Goal: Transaction & Acquisition: Purchase product/service

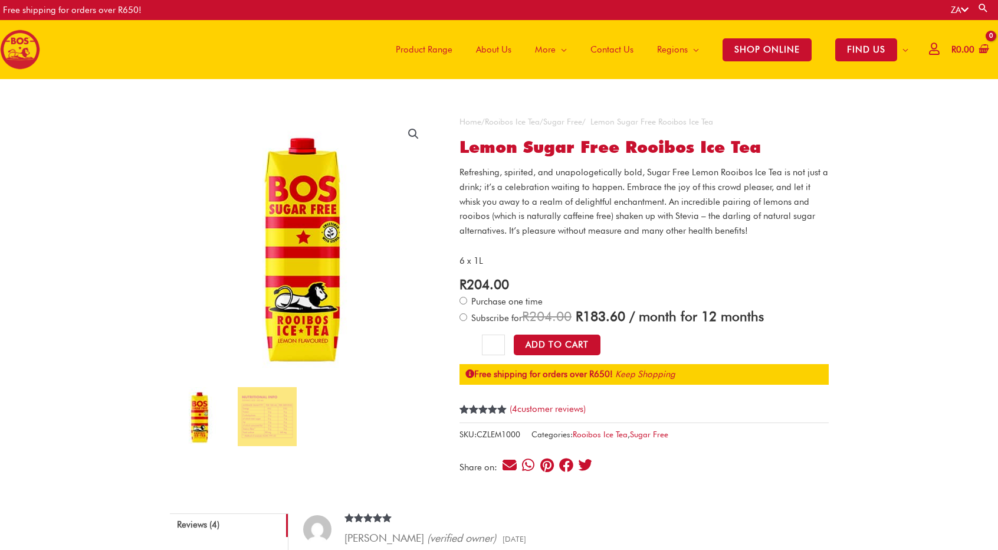
click at [434, 48] on span "Product Range" at bounding box center [424, 49] width 57 height 35
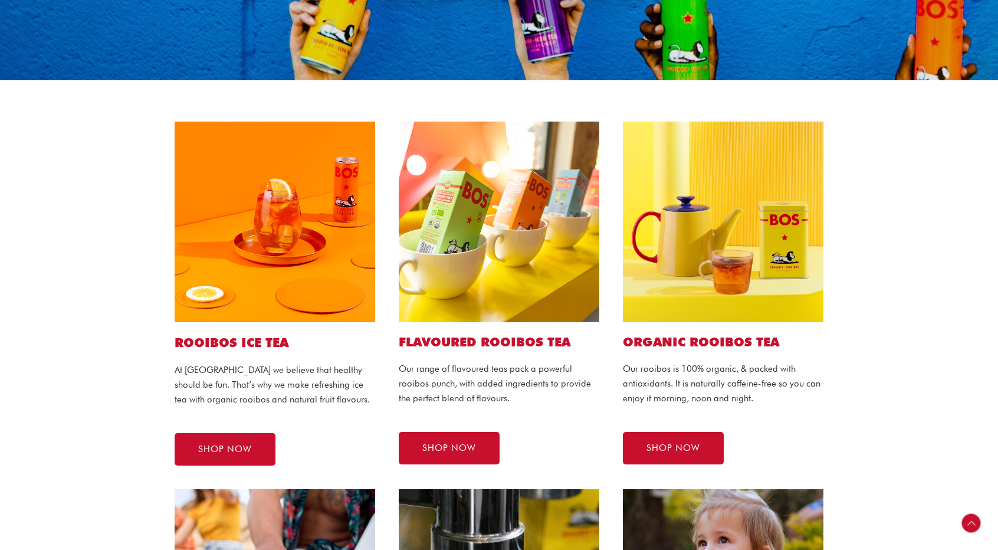
scroll to position [236, 0]
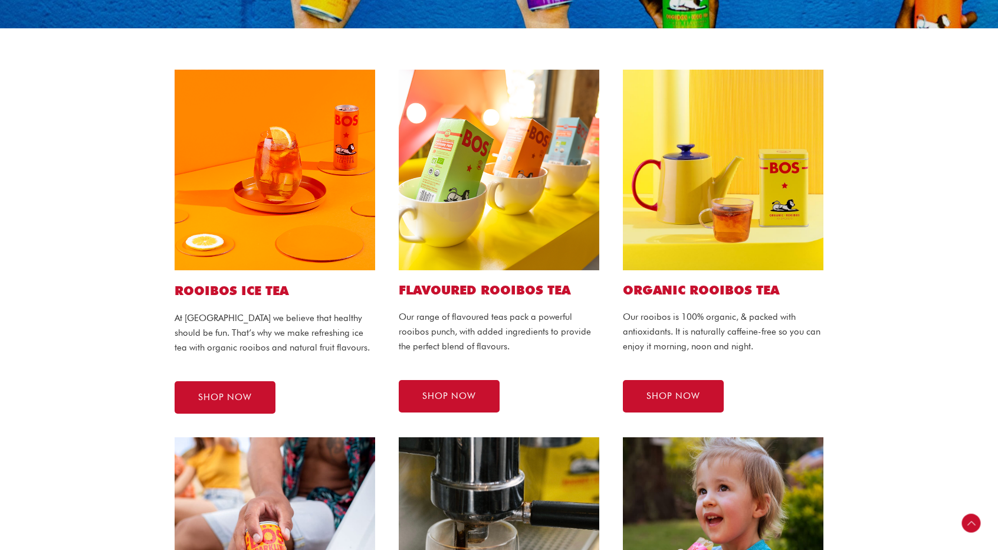
click at [250, 175] on img at bounding box center [275, 170] width 201 height 201
click at [234, 389] on link "SHOP NOW" at bounding box center [225, 397] width 101 height 32
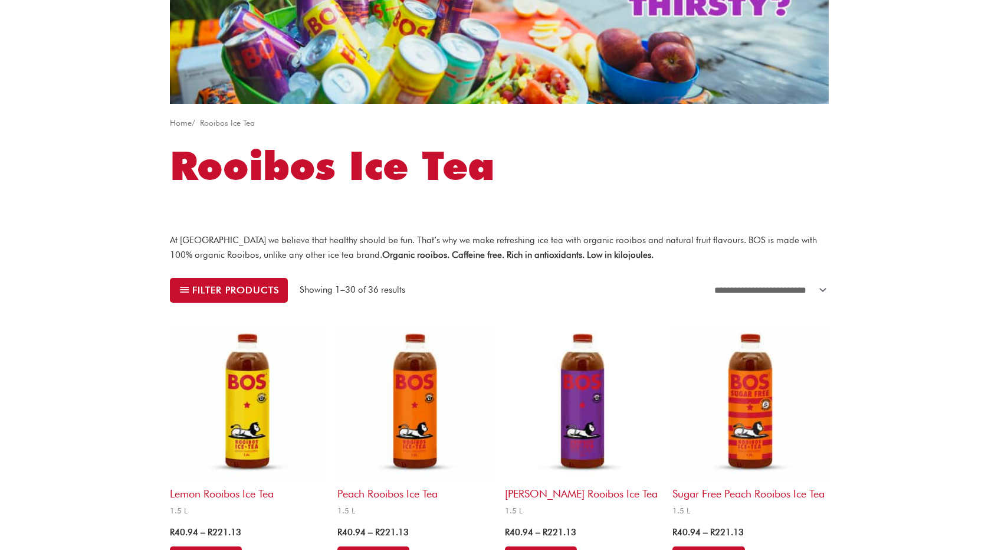
scroll to position [177, 0]
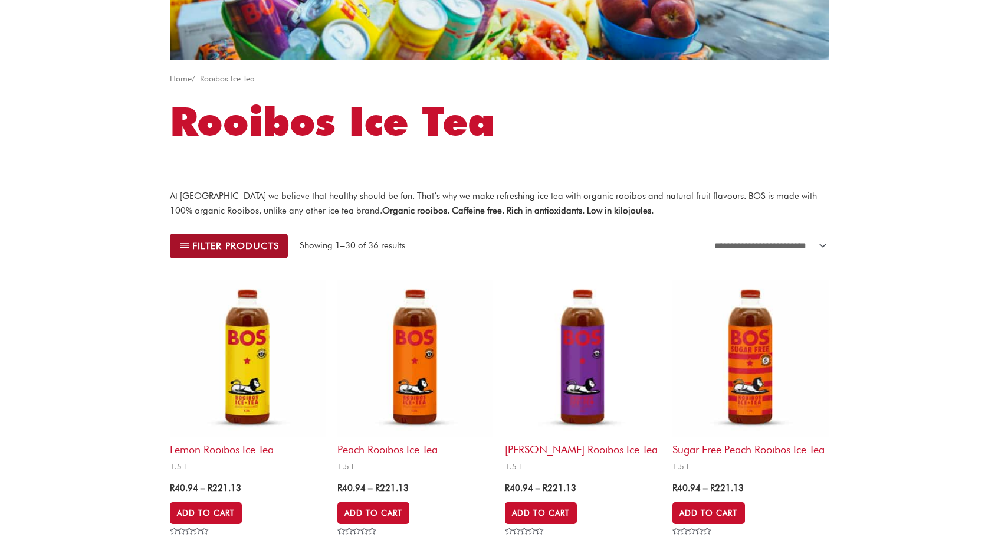
click at [186, 244] on span at bounding box center [183, 246] width 9 height 13
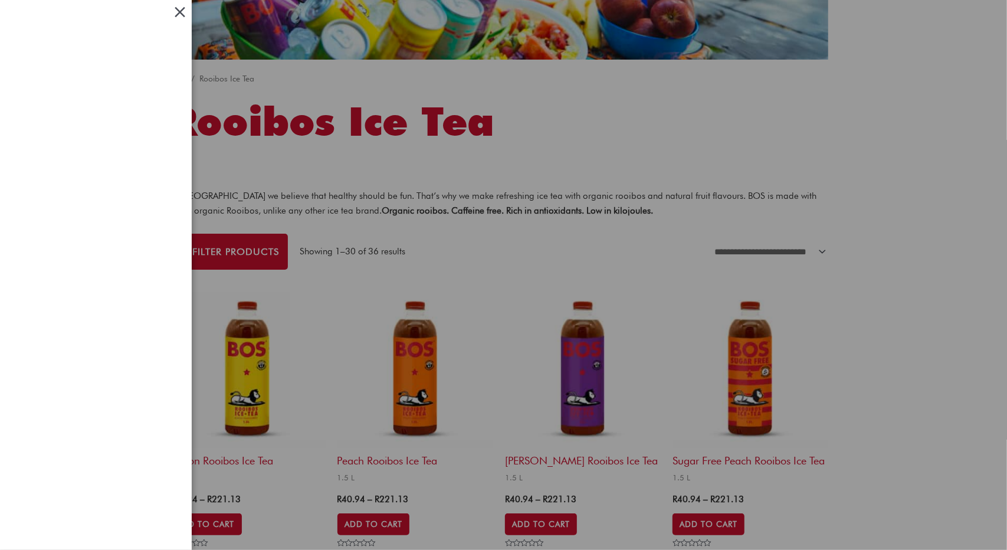
click at [181, 10] on span "Close Off-Canvas Sidebar" at bounding box center [180, 12] width 18 height 18
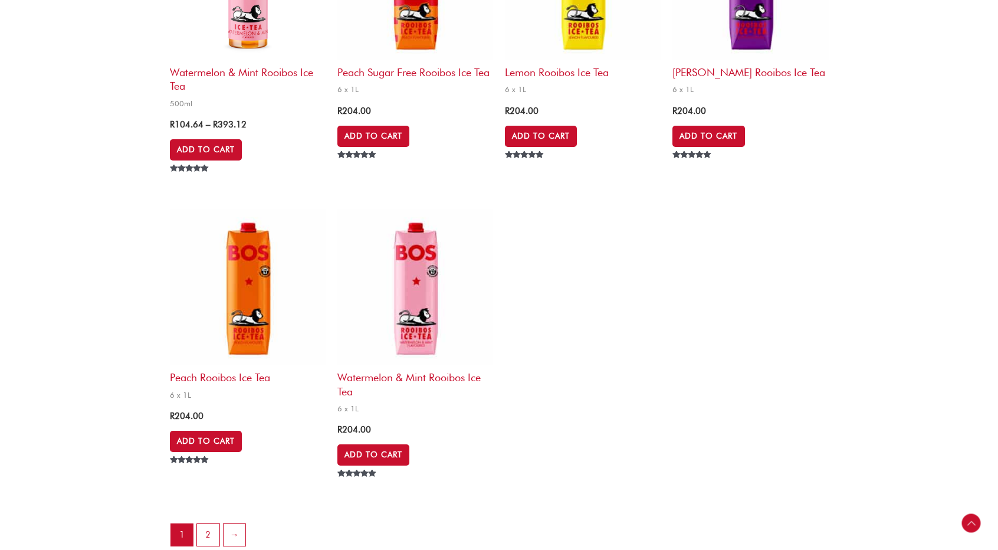
scroll to position [2478, 0]
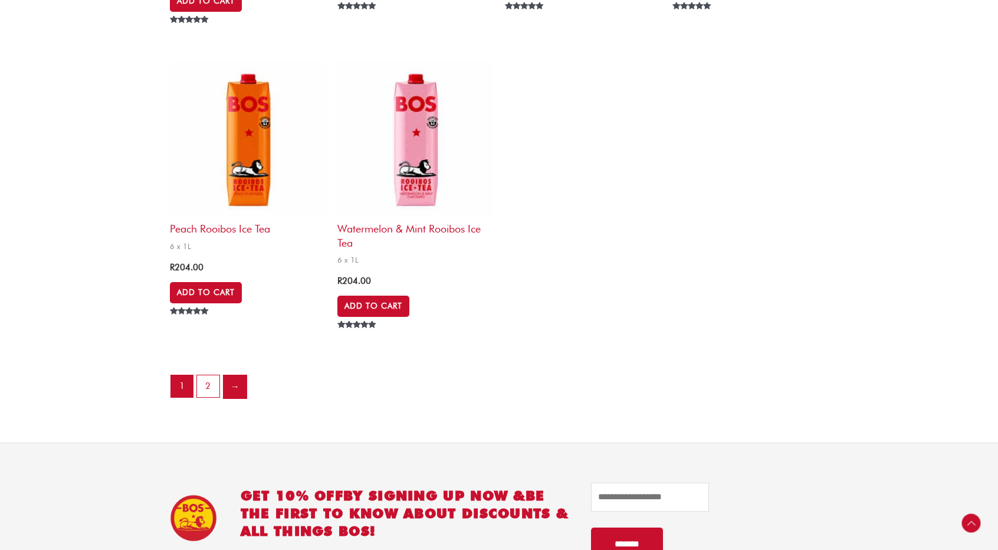
click at [235, 385] on link "→" at bounding box center [236, 387] width 24 height 24
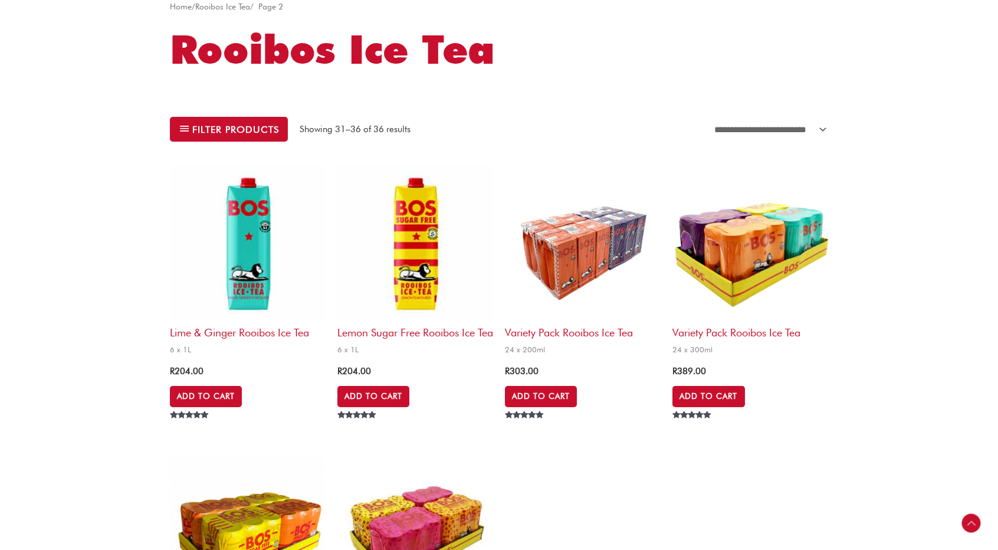
scroll to position [531, 0]
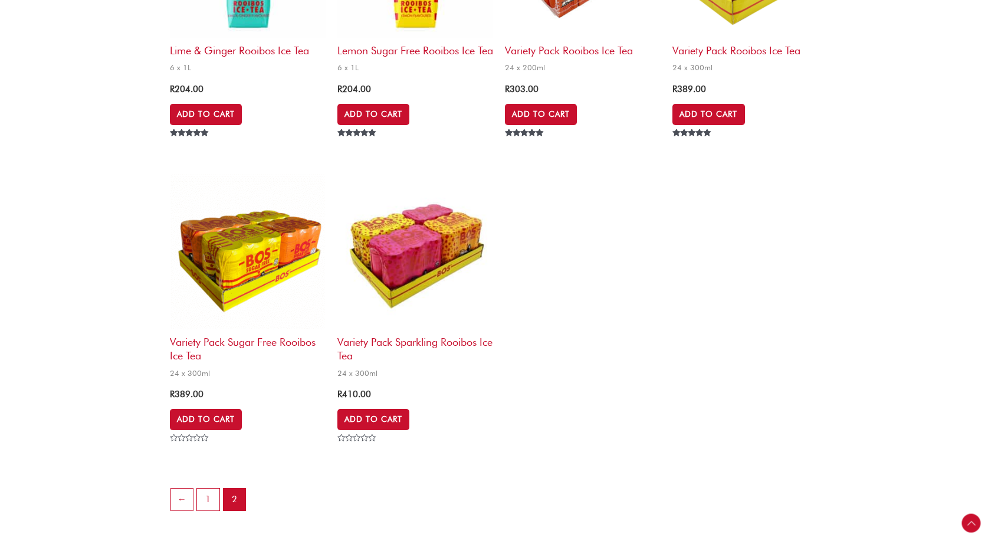
click at [169, 512] on div "**********" at bounding box center [499, 51] width 683 height 1007
click at [173, 512] on link "←" at bounding box center [183, 501] width 24 height 24
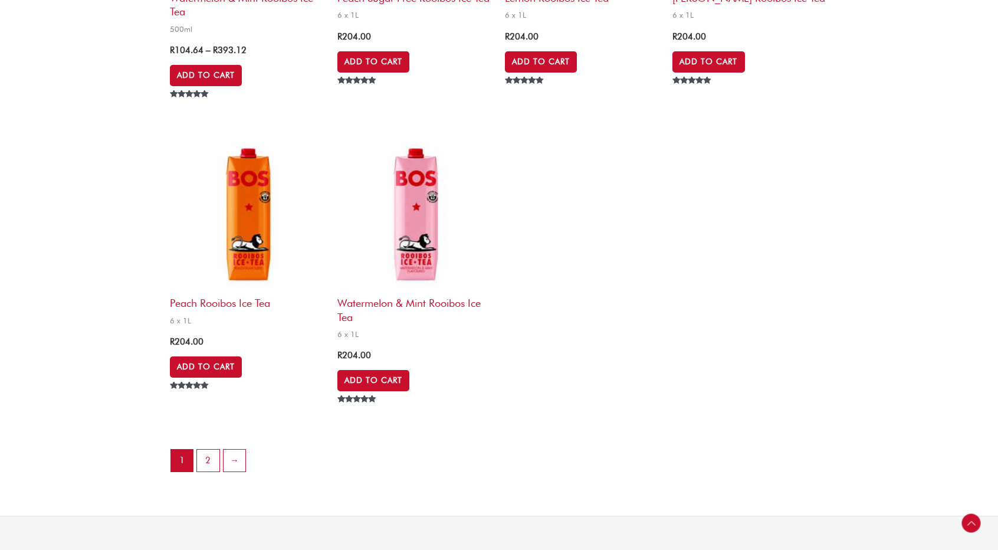
scroll to position [2419, 0]
